Goal: Task Accomplishment & Management: Manage account settings

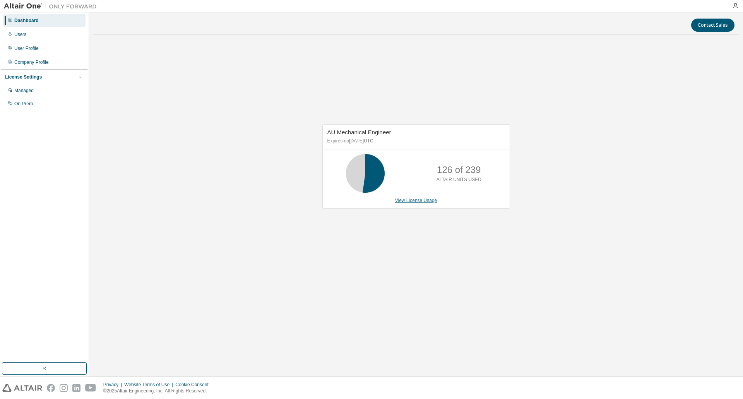
click at [422, 203] on link "View License Usage" at bounding box center [416, 200] width 42 height 5
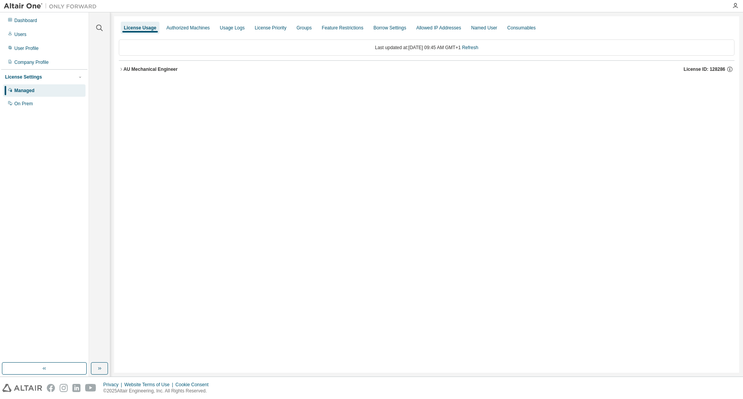
click at [121, 70] on icon "button" at bounding box center [121, 69] width 5 height 5
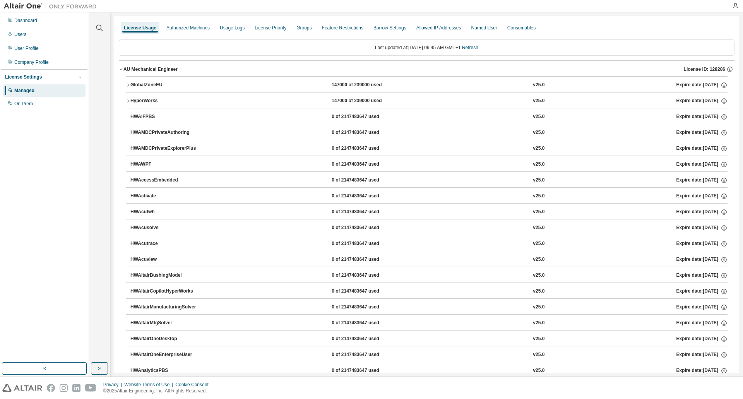
click at [150, 101] on div "HyperWorks" at bounding box center [165, 100] width 70 height 7
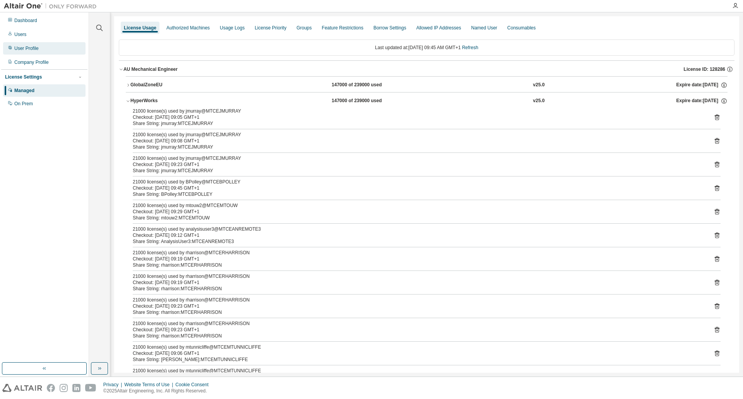
click at [37, 50] on div "User Profile" at bounding box center [26, 48] width 24 height 6
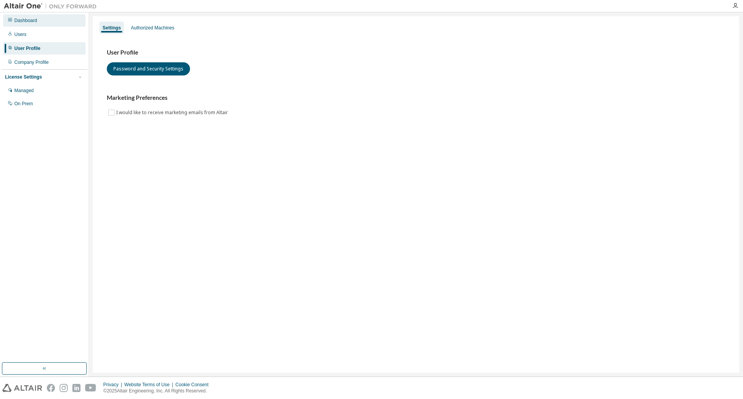
click at [32, 25] on div "Dashboard" at bounding box center [44, 20] width 82 height 12
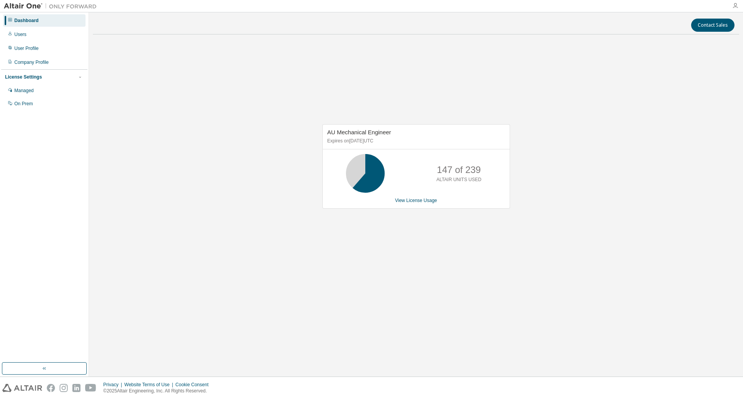
click at [736, 4] on icon "button" at bounding box center [735, 6] width 6 height 6
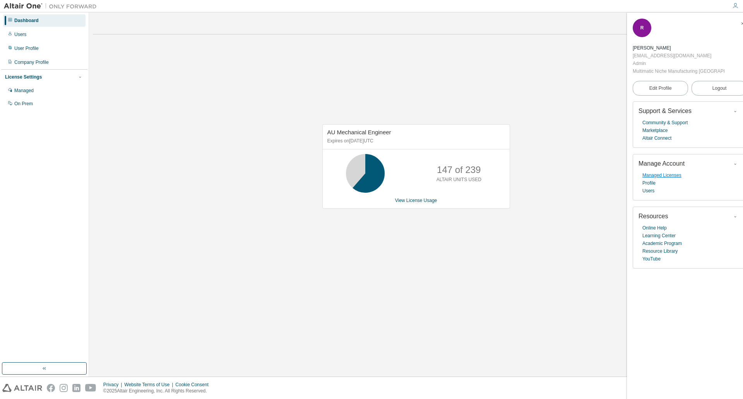
click at [674, 171] on link "Managed Licenses" at bounding box center [661, 175] width 39 height 8
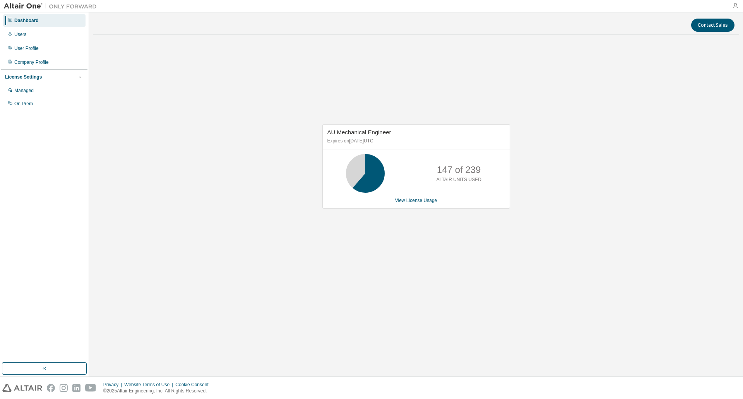
click at [735, 7] on icon "button" at bounding box center [735, 6] width 6 height 6
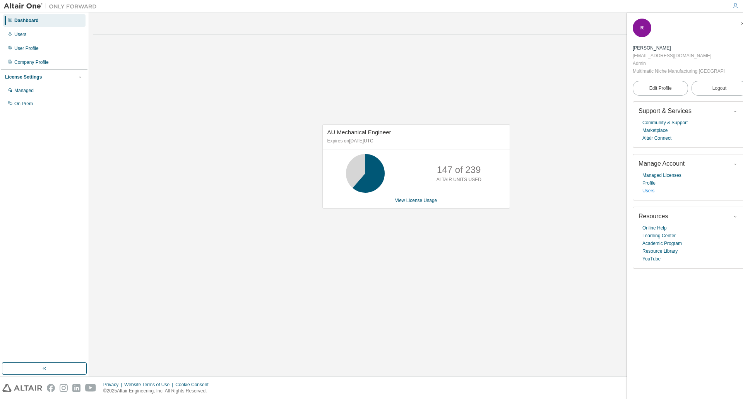
click at [649, 187] on link "Users" at bounding box center [648, 191] width 12 height 8
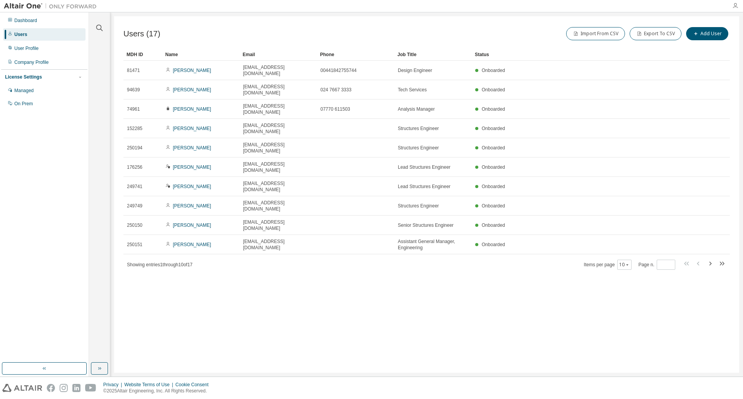
click at [734, 7] on icon "button" at bounding box center [735, 6] width 6 height 6
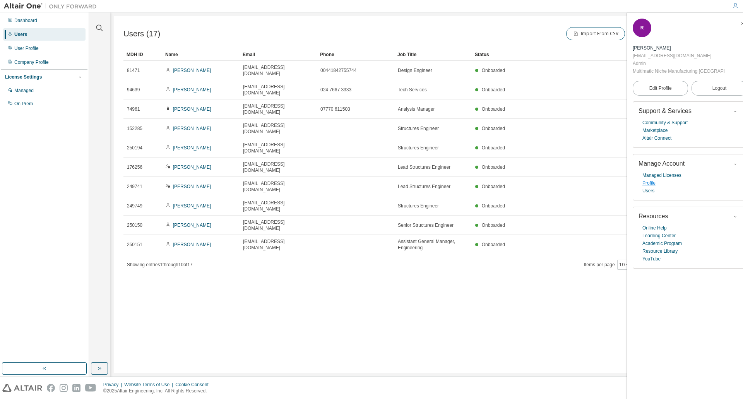
click at [651, 179] on link "Profile" at bounding box center [648, 183] width 13 height 8
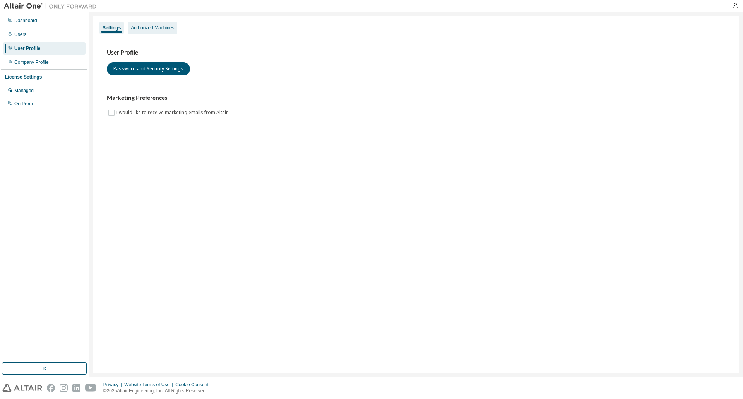
click at [161, 26] on div "Authorized Machines" at bounding box center [152, 28] width 43 height 6
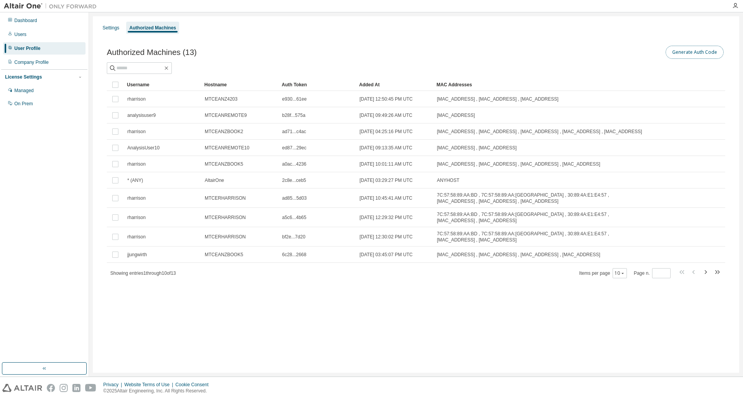
click at [694, 54] on button "Generate Auth Code" at bounding box center [694, 52] width 58 height 13
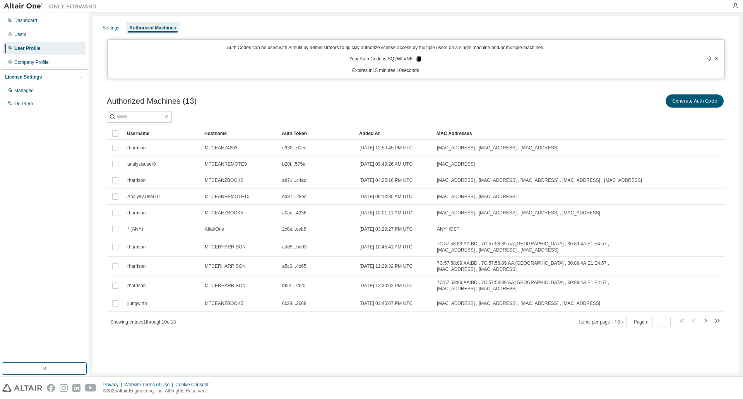
click at [416, 57] on icon at bounding box center [418, 59] width 7 height 7
